Goal: Information Seeking & Learning: Learn about a topic

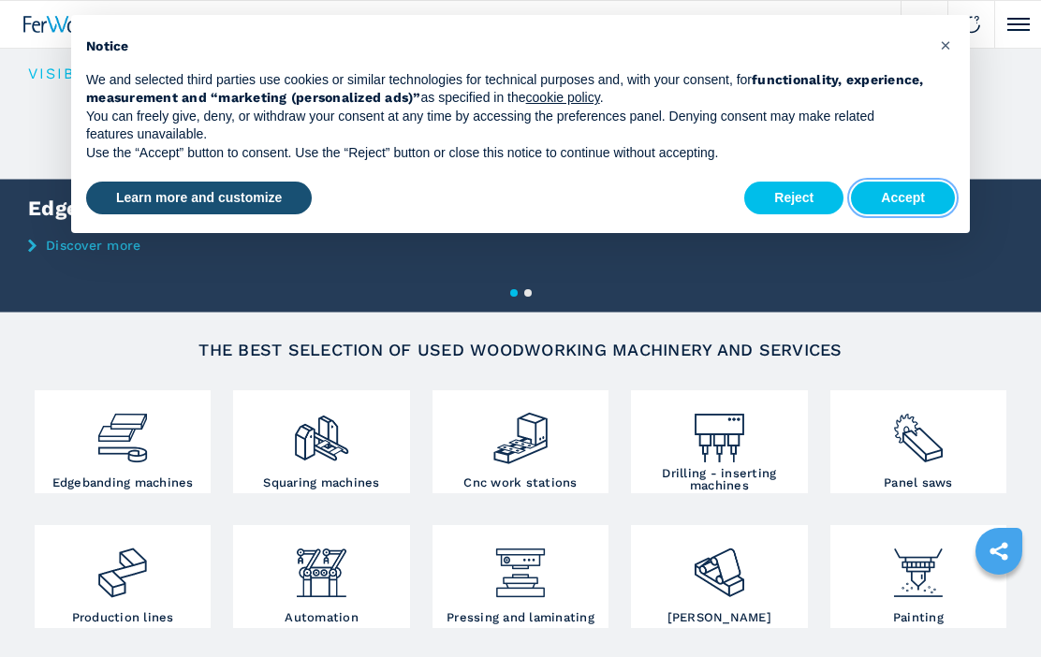
click at [914, 207] on button "Accept" at bounding box center [903, 199] width 104 height 34
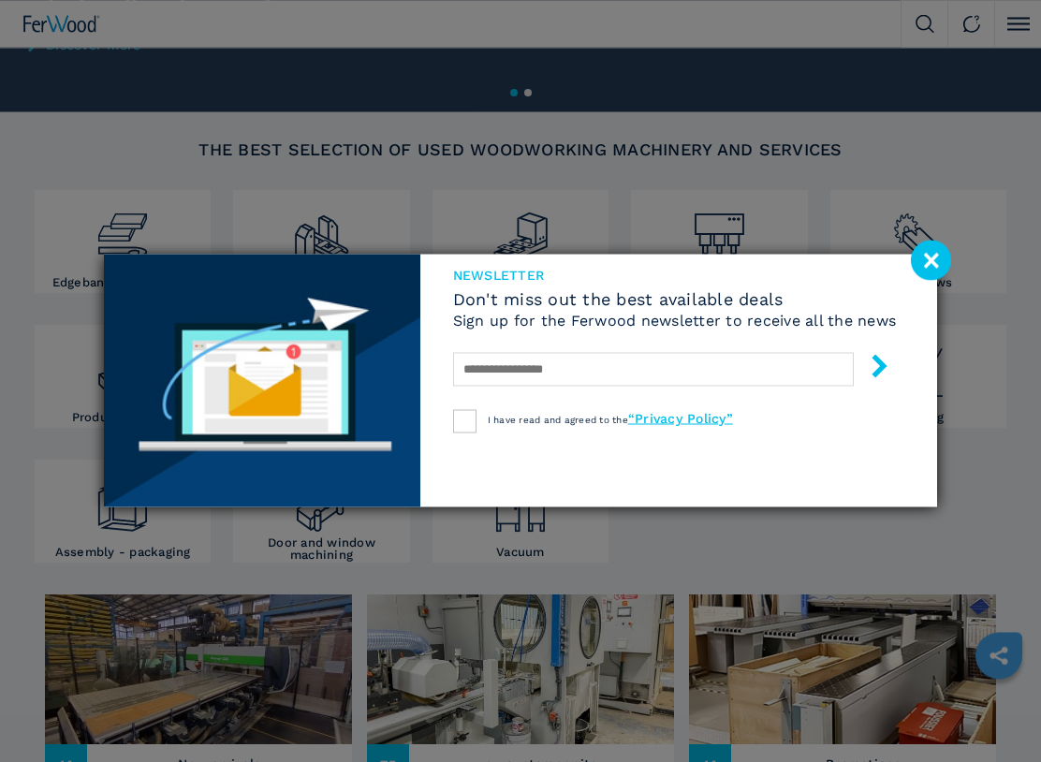
scroll to position [200, 0]
click at [941, 268] on image at bounding box center [930, 260] width 40 height 40
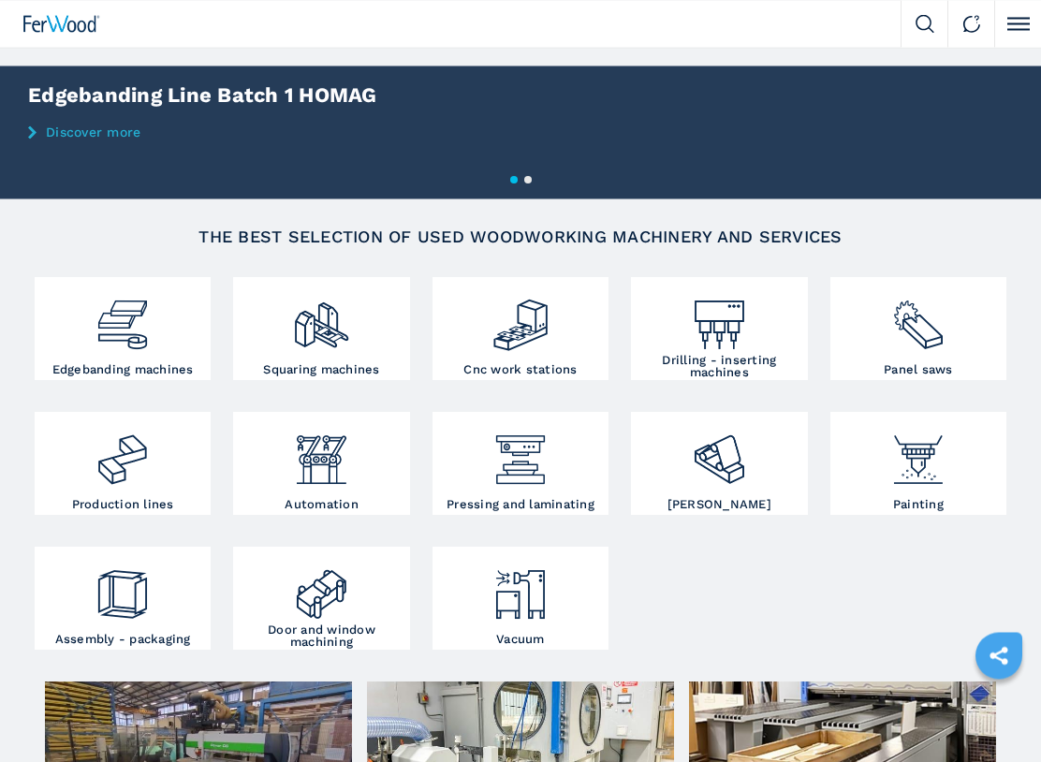
scroll to position [113, 0]
click at [323, 459] on img at bounding box center [321, 452] width 58 height 72
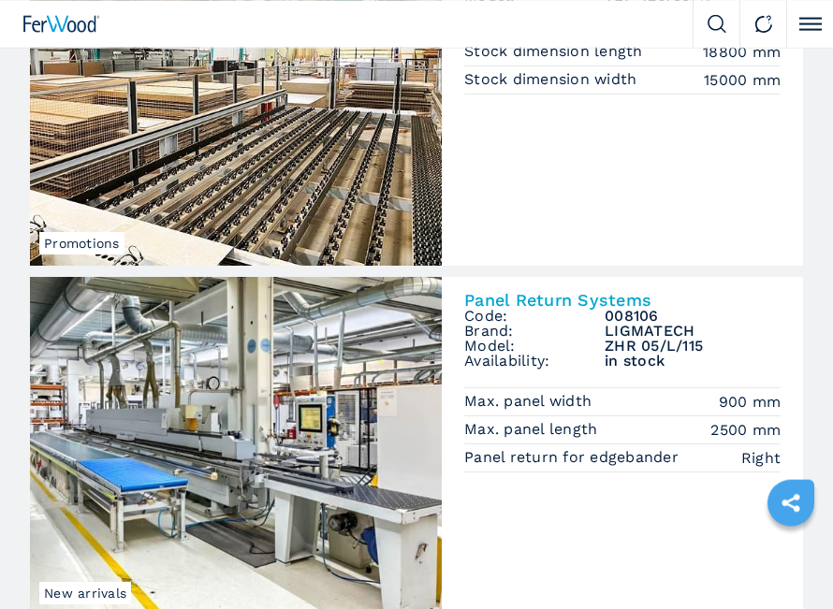
scroll to position [256, 0]
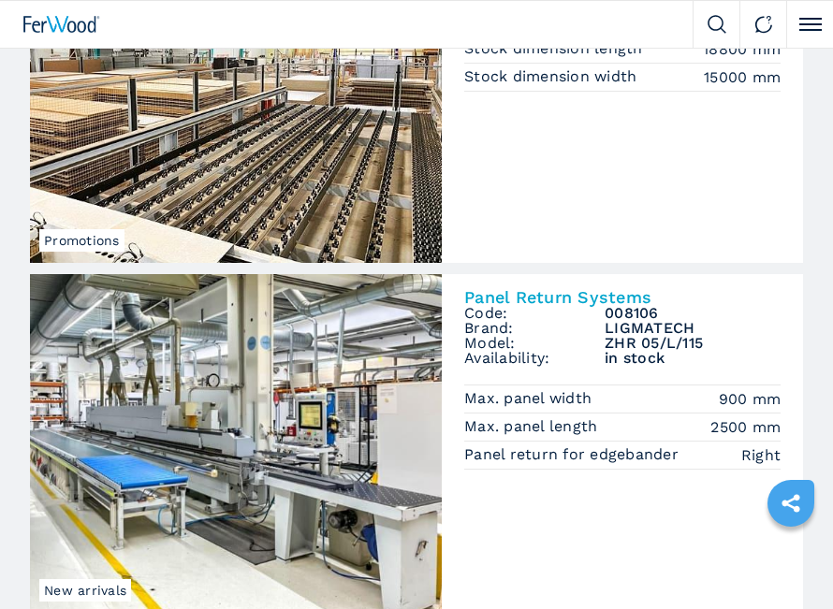
click at [783, 208] on link "Promotions Horizontal Storage Systems Code: 005107 Brand: BARGSTEDT Model: TLF …" at bounding box center [416, 93] width 773 height 339
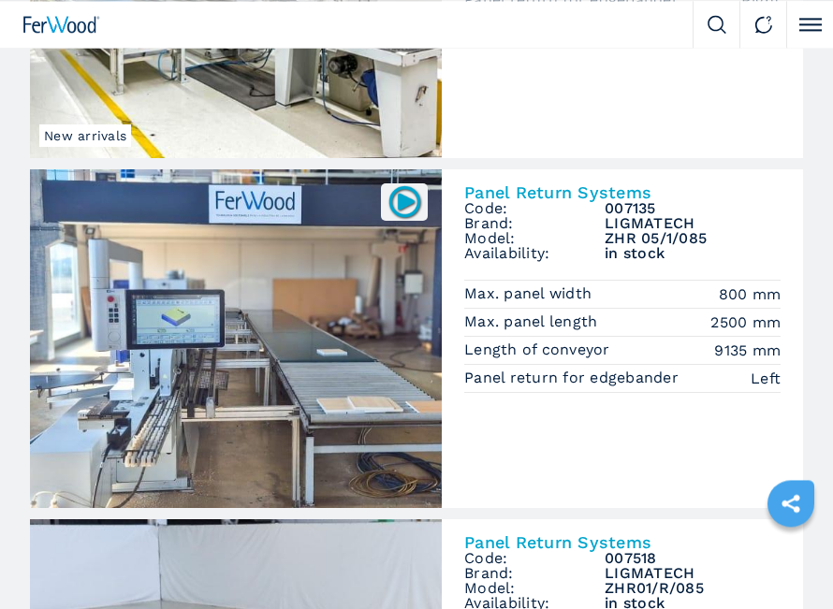
scroll to position [713, 0]
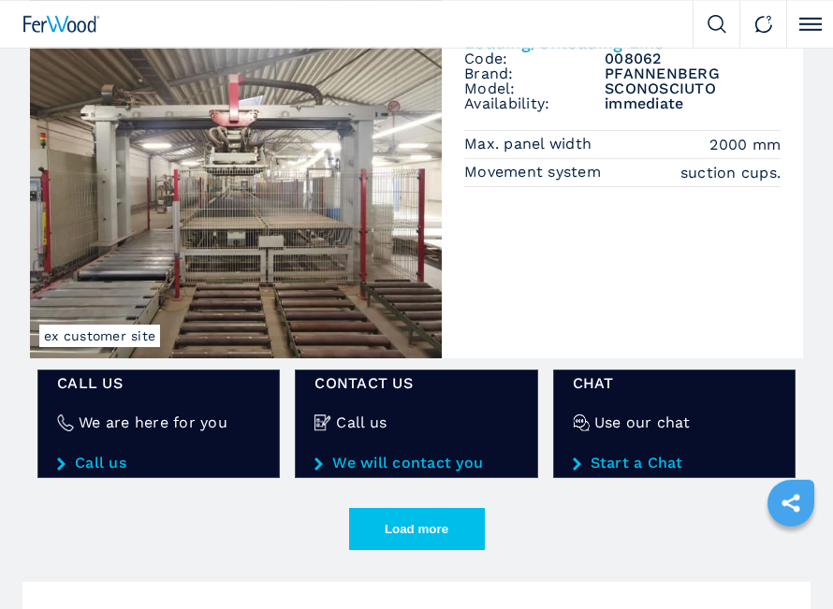
scroll to position [2745, 0]
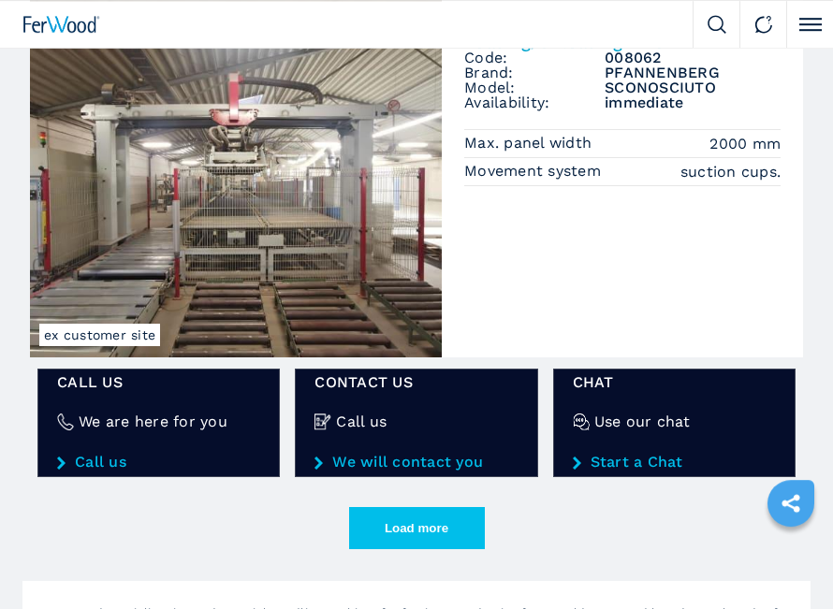
click at [450, 525] on button "Load more" at bounding box center [417, 528] width 136 height 42
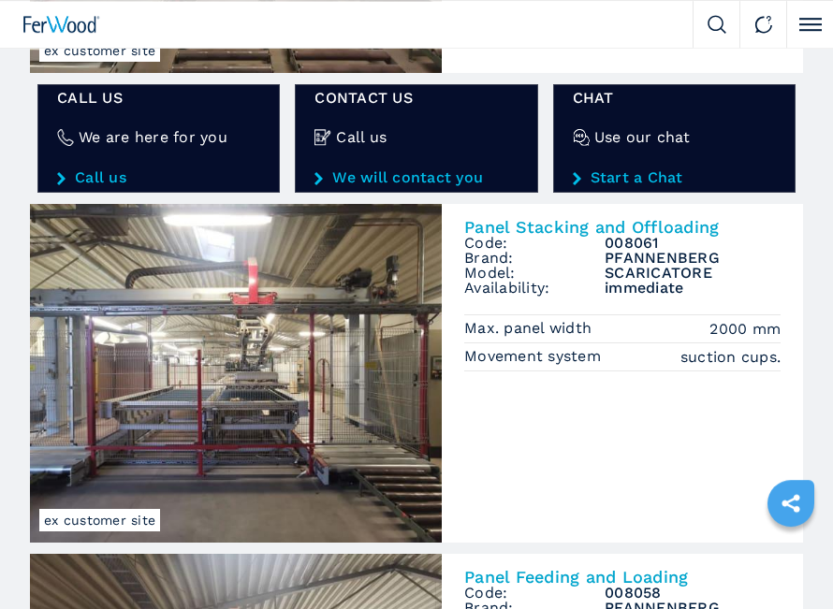
scroll to position [3030, 0]
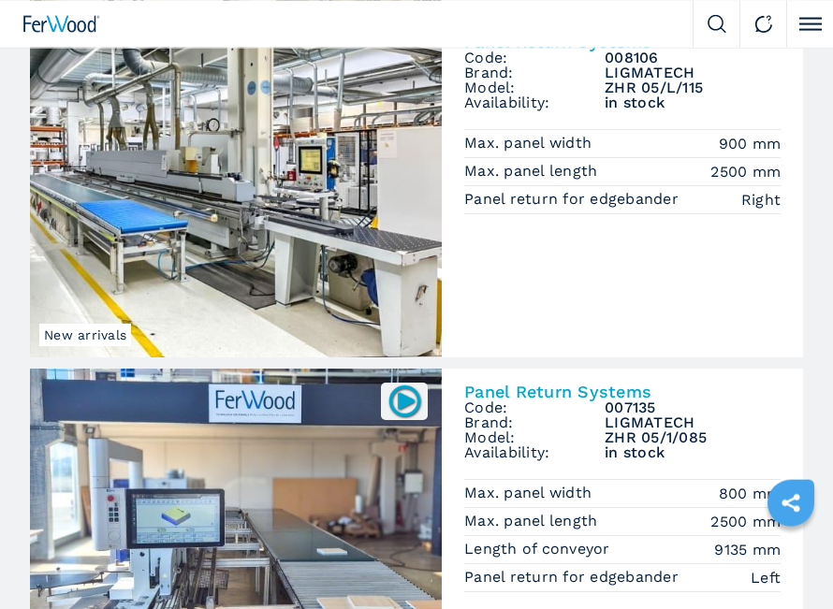
scroll to position [524, 0]
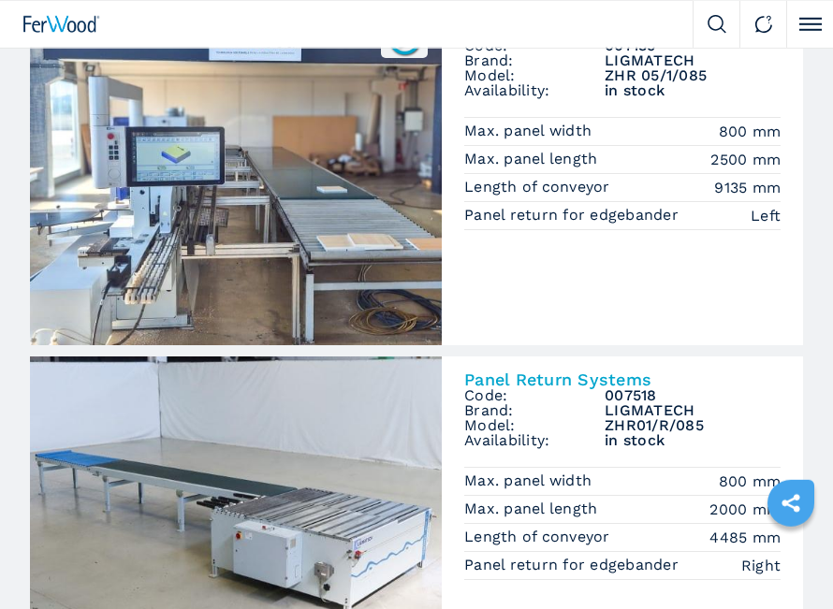
scroll to position [902, 0]
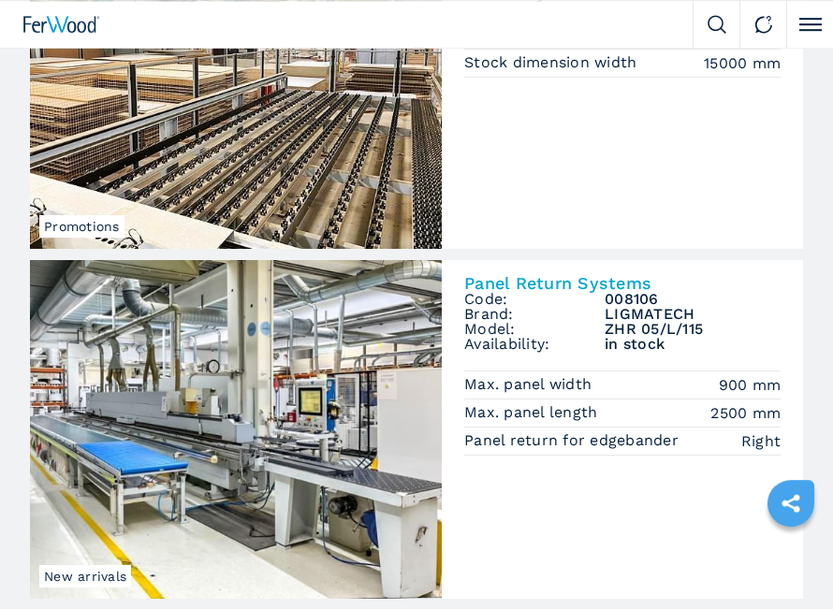
scroll to position [275, 0]
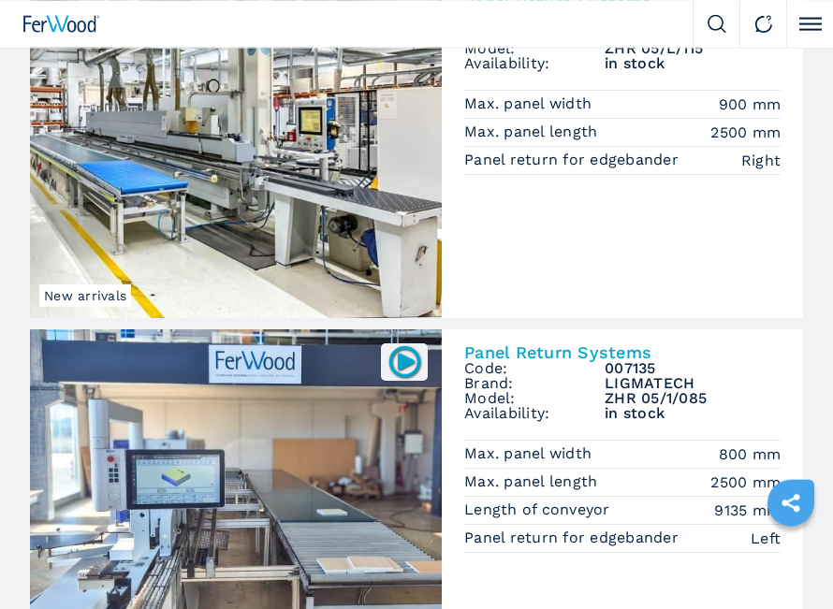
scroll to position [554, 0]
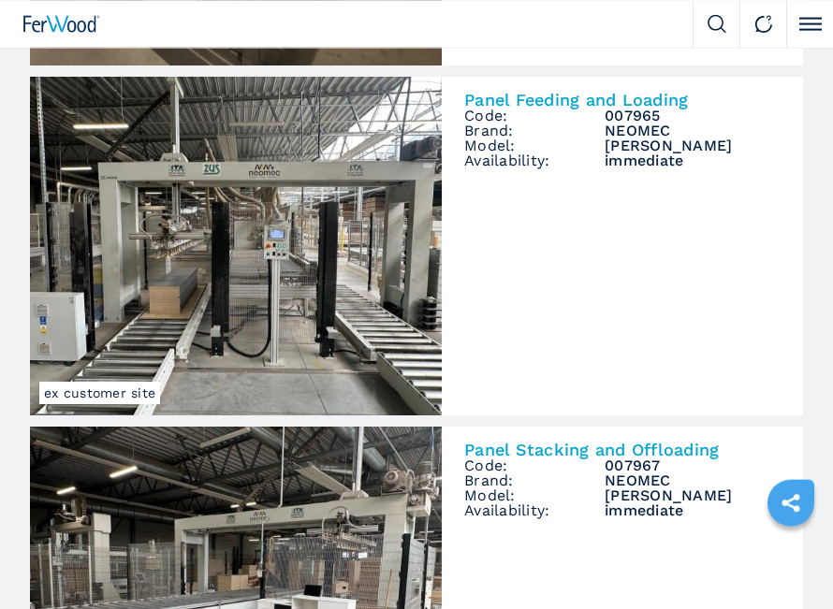
scroll to position [5258, 0]
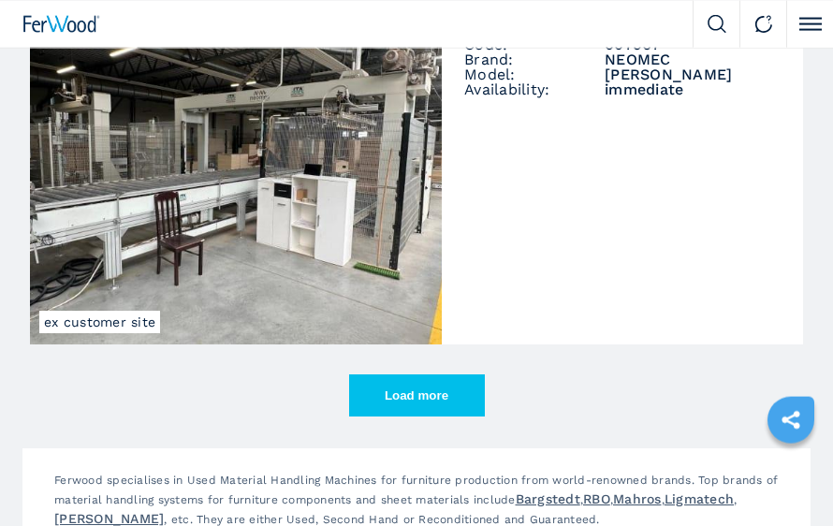
click at [463, 397] on button "Load more" at bounding box center [417, 395] width 136 height 42
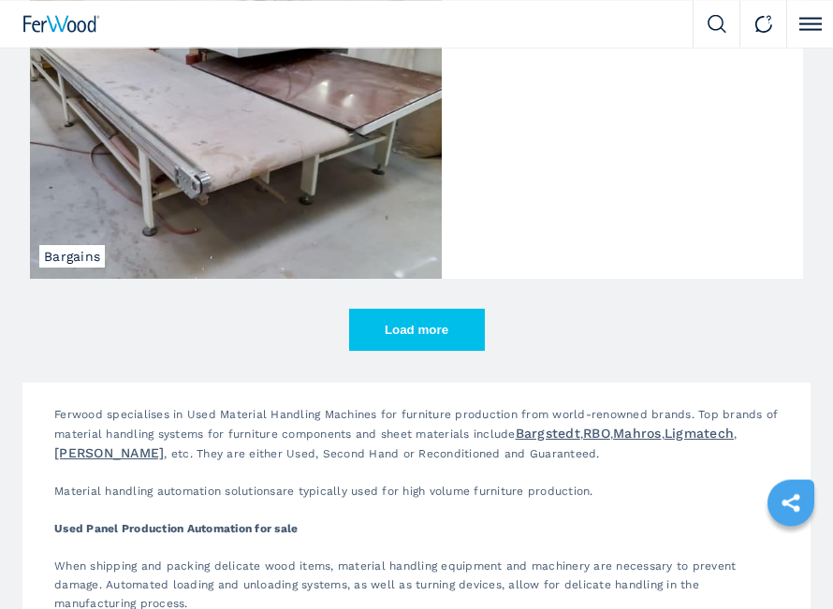
scroll to position [8543, 0]
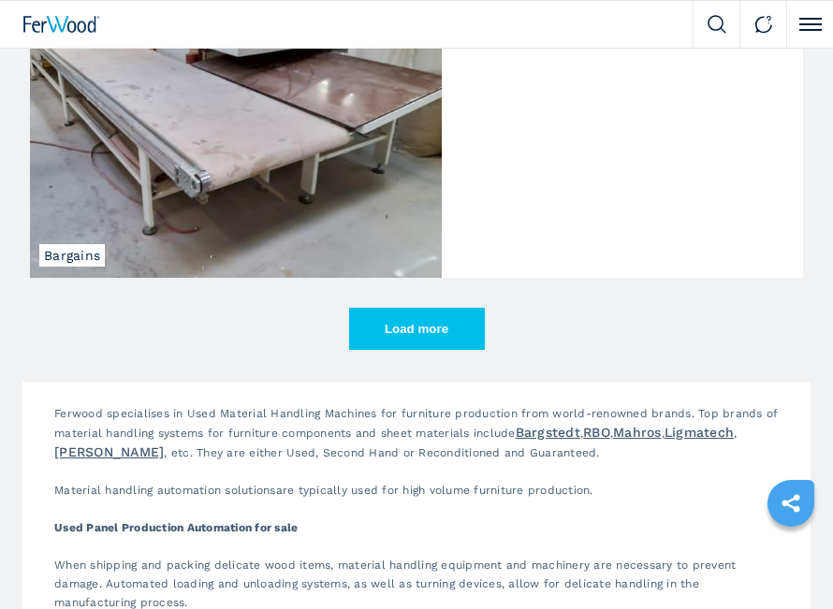
click at [453, 338] on button "Load more" at bounding box center [417, 329] width 136 height 42
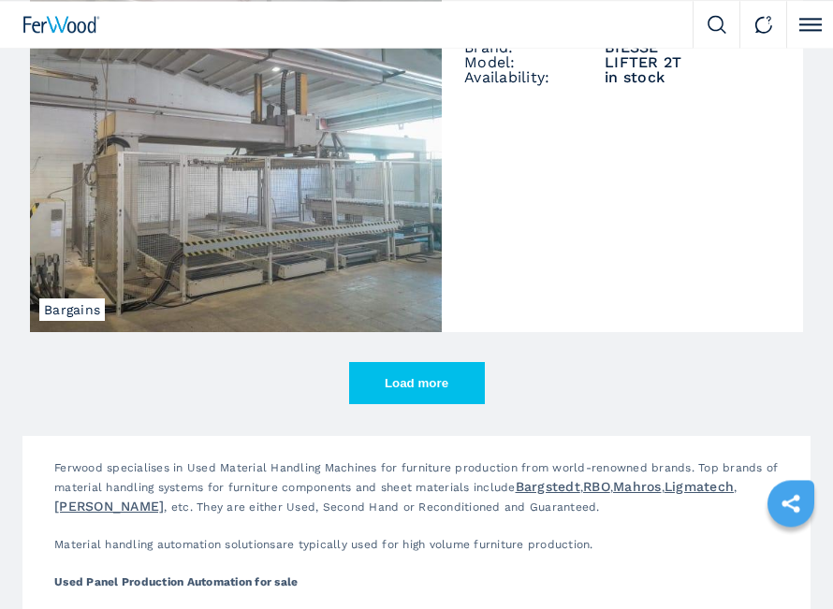
scroll to position [11318, 0]
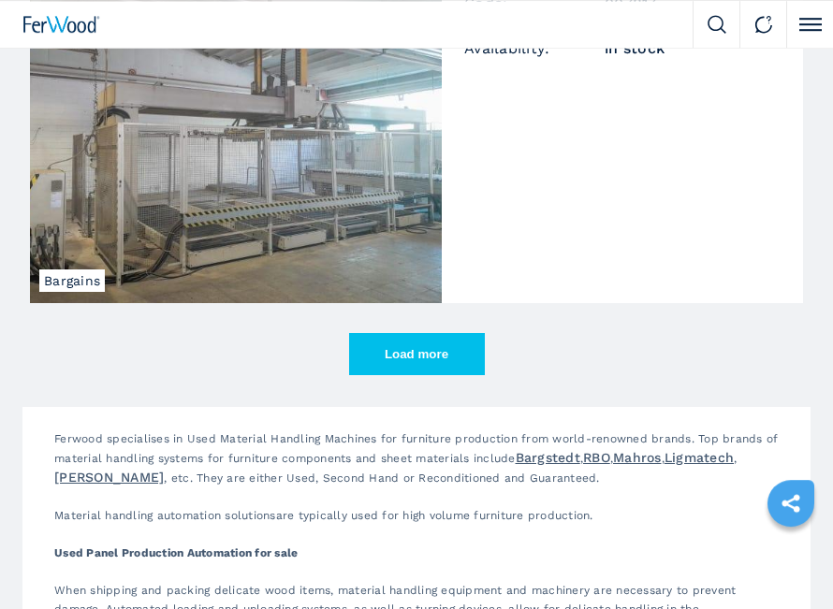
click at [459, 357] on button "Load more" at bounding box center [417, 354] width 136 height 42
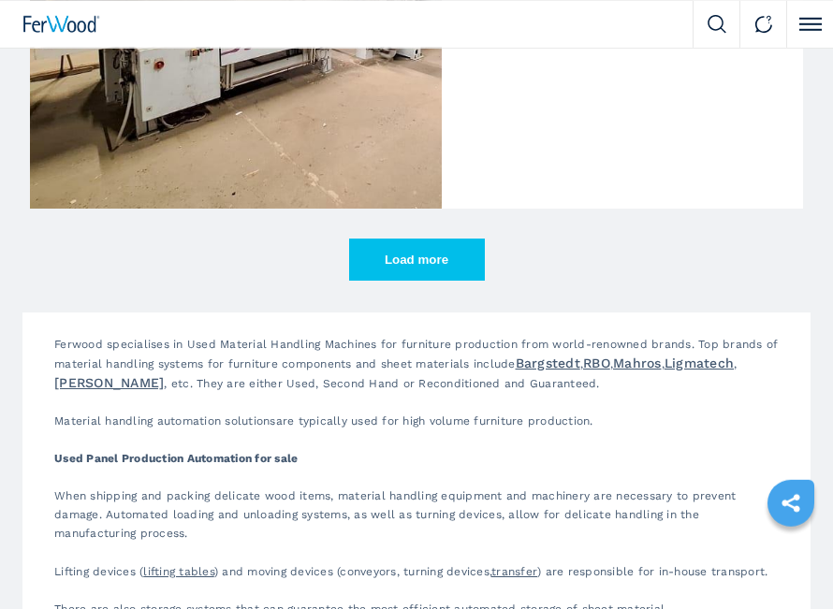
scroll to position [14213, 0]
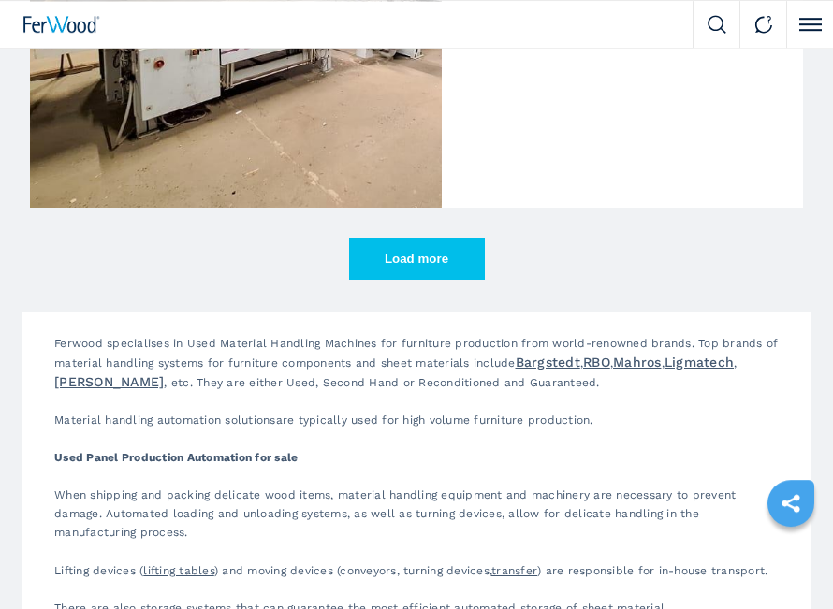
click at [451, 259] on button "Load more" at bounding box center [417, 259] width 136 height 42
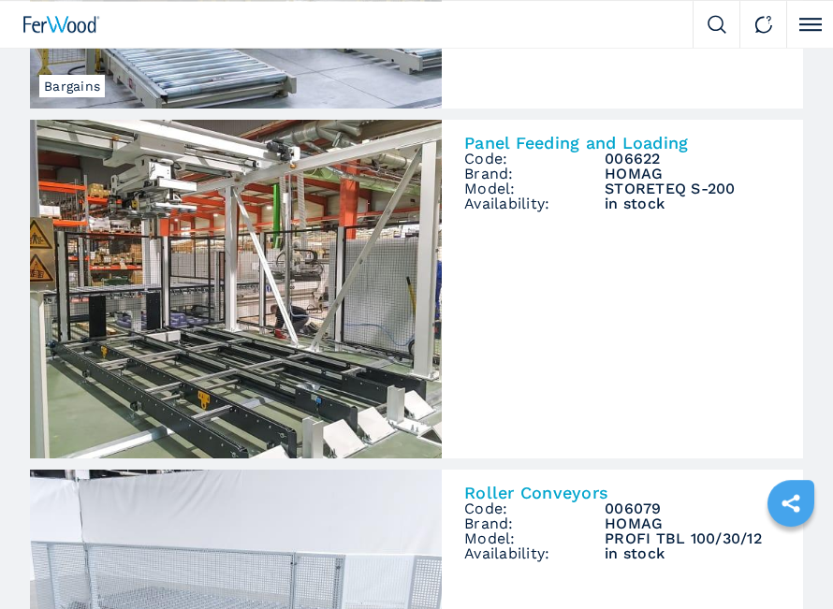
scroll to position [15013, 0]
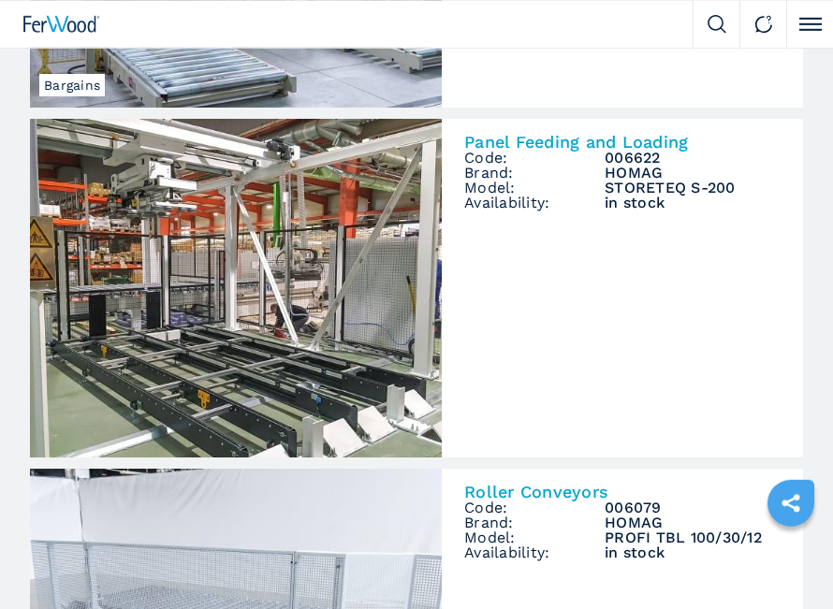
click at [805, 501] on icon "sharethis" at bounding box center [790, 503] width 47 height 47
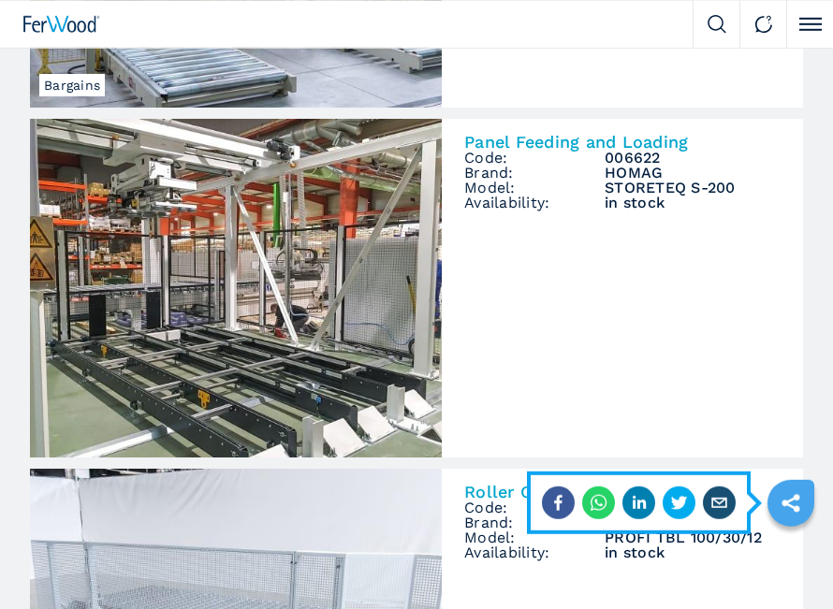
click at [779, 336] on link "Panel Feeding and Loading Code: 006622 Brand: HOMAG Model: STORETEQ S-200 Avail…" at bounding box center [416, 288] width 773 height 339
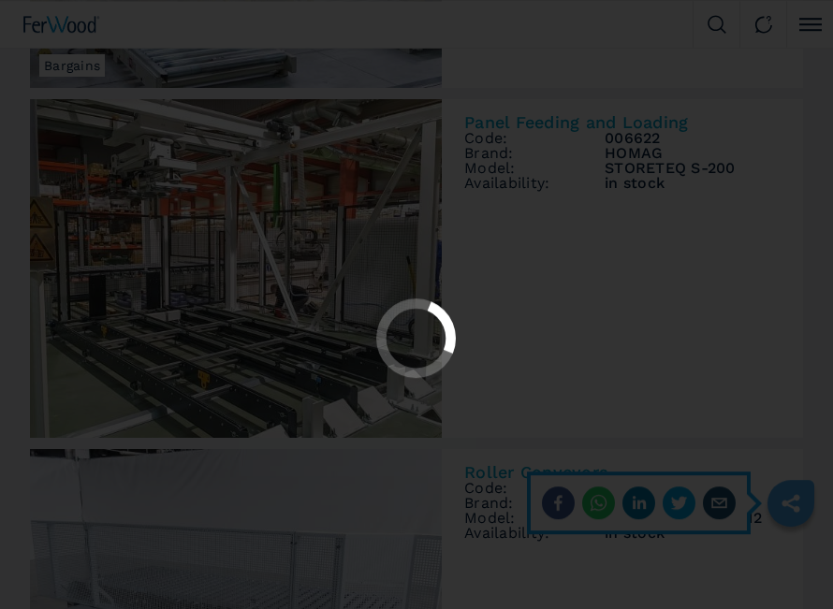
scroll to position [15090, 0]
